Goal: Find contact information: Find contact information

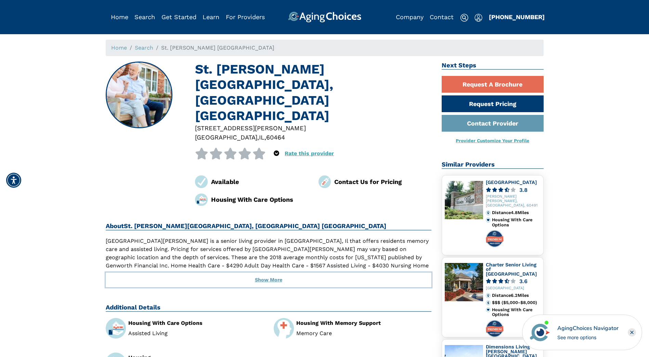
click at [270, 273] on button "Show More" at bounding box center [269, 280] width 326 height 15
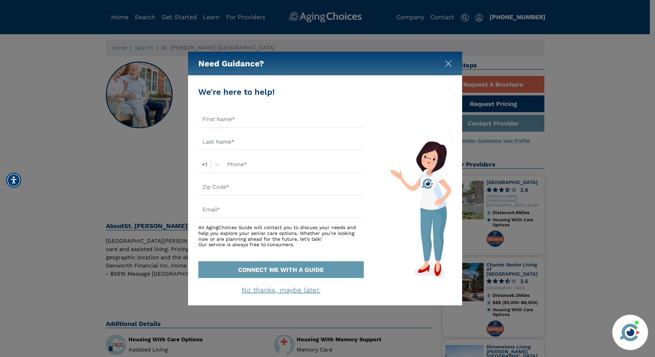
click at [448, 61] on img "Close" at bounding box center [448, 63] width 7 height 7
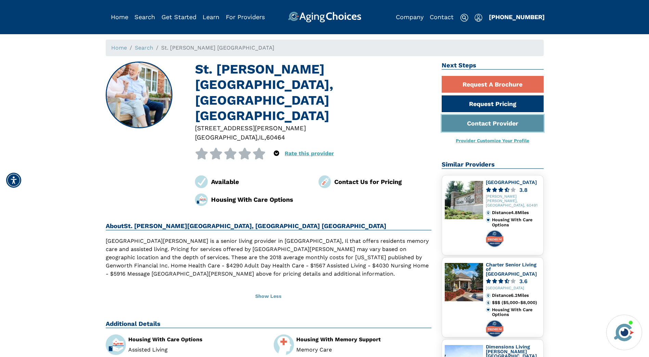
click at [473, 125] on link "Contact Provider" at bounding box center [493, 123] width 102 height 17
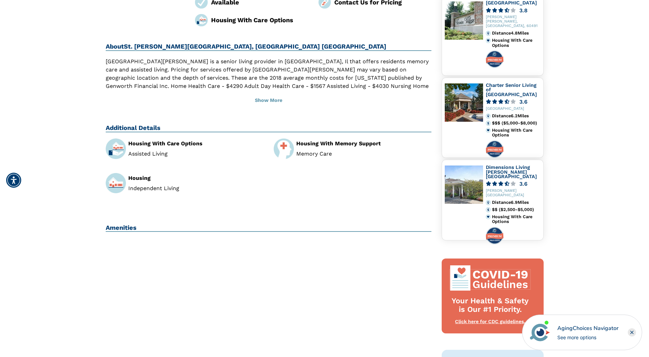
scroll to position [130, 0]
